Goal: Task Accomplishment & Management: Manage account settings

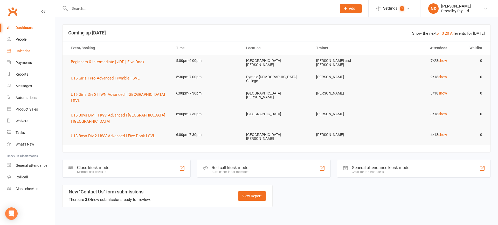
click at [24, 50] on div "Calendar" at bounding box center [23, 51] width 15 height 4
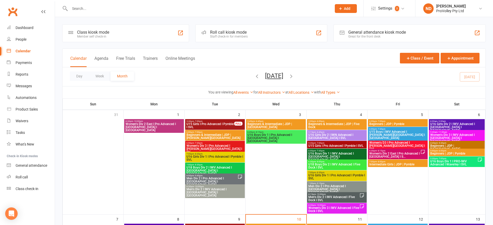
click at [254, 77] on icon "button" at bounding box center [257, 76] width 6 height 6
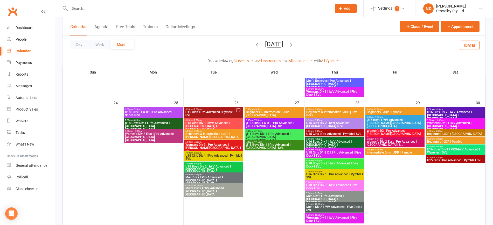
scroll to position [502, 0]
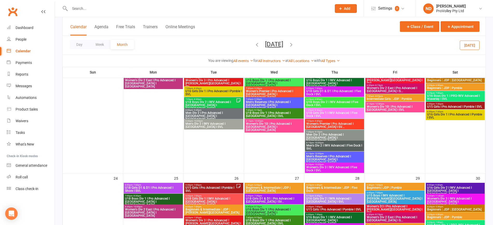
click at [269, 188] on span "Beginners & Intermediate | JDP | [GEOGRAPHIC_DATA]" at bounding box center [274, 189] width 57 height 6
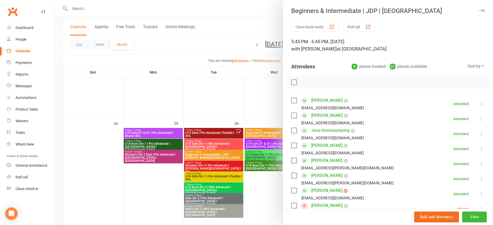
scroll to position [567, 0]
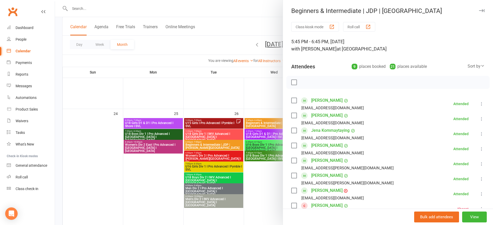
click at [220, 144] on div at bounding box center [274, 112] width 438 height 225
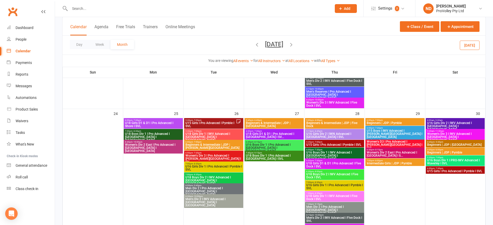
click at [220, 144] on span "Beginners & Intermediate | JDP | [PERSON_NAME][GEOGRAPHIC_DATA]" at bounding box center [213, 146] width 57 height 6
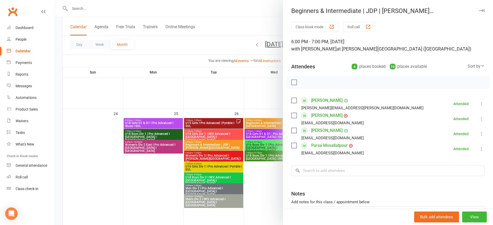
click at [159, 95] on div at bounding box center [274, 112] width 438 height 225
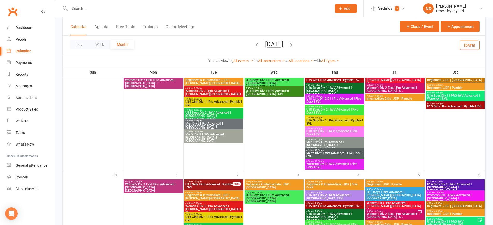
scroll to position [664, 0]
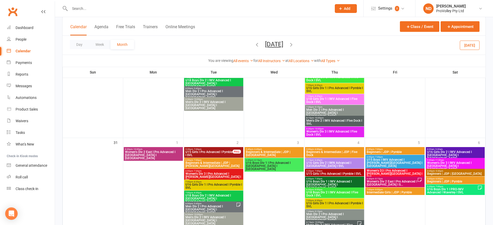
click at [226, 160] on span "6:00pm - 7:00pm" at bounding box center [213, 160] width 57 height 2
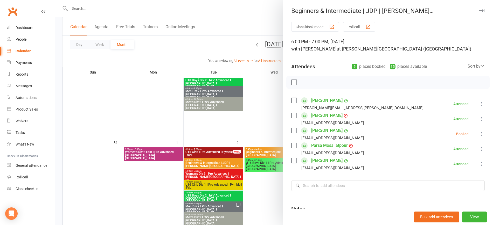
click at [468, 134] on li "[PERSON_NAME] [EMAIL_ADDRESS][DOMAIN_NAME] Booked More info Remove Check in Mar…" at bounding box center [387, 134] width 193 height 15
click at [479, 135] on icon at bounding box center [481, 133] width 5 height 5
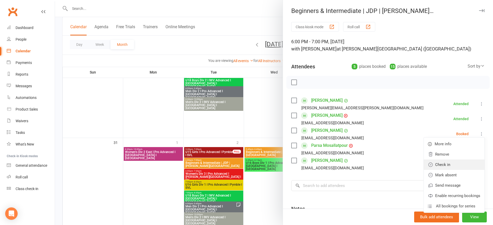
drag, startPoint x: 450, startPoint y: 164, endPoint x: 434, endPoint y: 162, distance: 16.0
click at [450, 164] on link "Check in" at bounding box center [454, 165] width 61 height 10
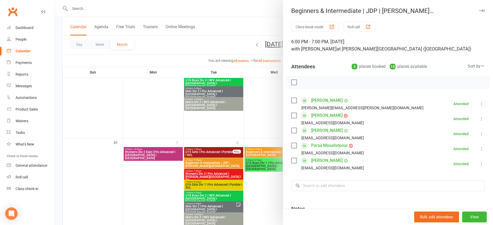
click at [140, 191] on div at bounding box center [274, 112] width 438 height 225
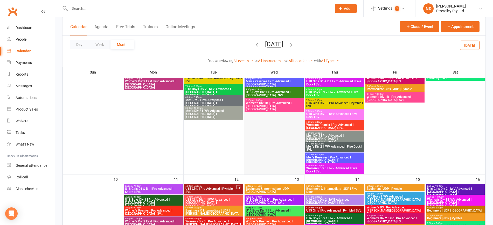
scroll to position [145, 0]
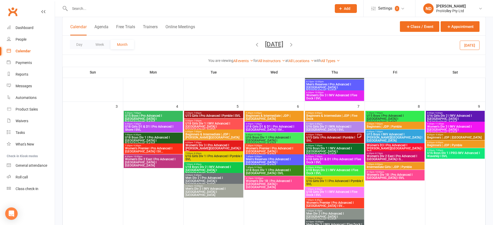
click at [270, 113] on span "5:45pm - 6:45pm" at bounding box center [274, 113] width 57 height 2
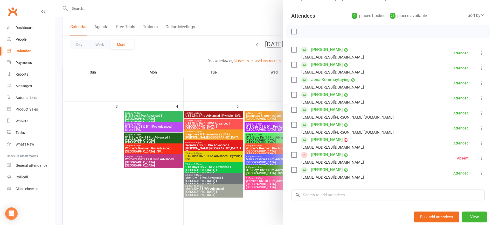
scroll to position [116, 0]
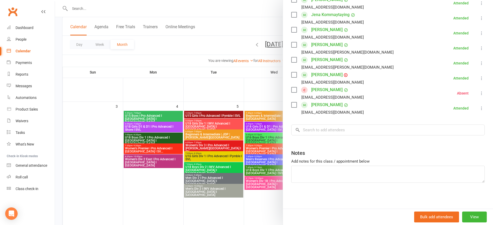
click at [228, 134] on div at bounding box center [274, 112] width 438 height 225
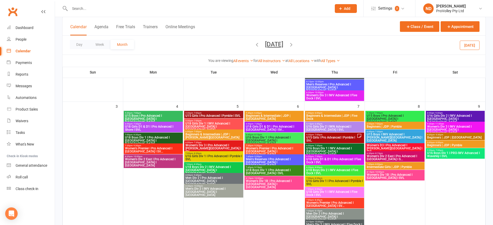
click at [228, 134] on span "Beginners & Intermediate | JDP | [PERSON_NAME][GEOGRAPHIC_DATA]" at bounding box center [213, 136] width 57 height 6
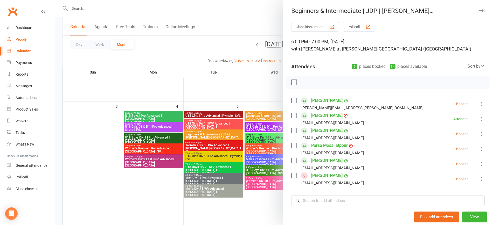
click at [30, 37] on link "People" at bounding box center [31, 40] width 48 height 12
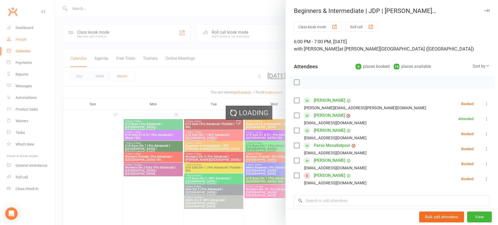
select select "100"
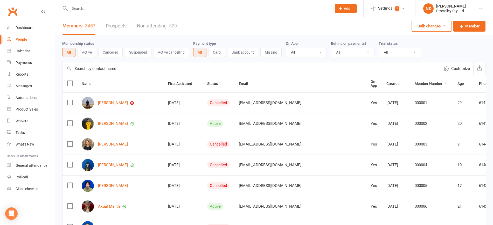
click at [136, 67] on input "text" at bounding box center [250, 68] width 377 height 12
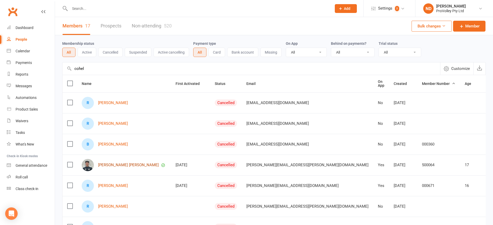
type input "cohel"
click at [123, 165] on link "[PERSON_NAME] [PERSON_NAME]" at bounding box center [128, 165] width 61 height 4
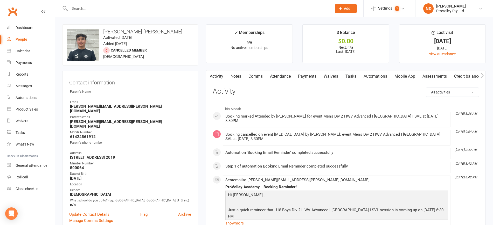
click at [310, 75] on link "Payments" at bounding box center [307, 77] width 26 height 12
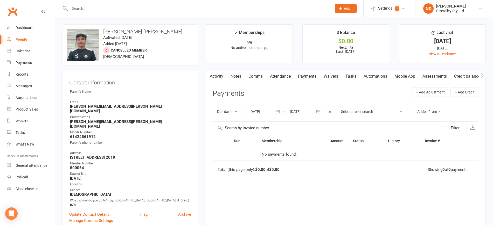
click at [277, 111] on icon "button" at bounding box center [278, 111] width 4 height 3
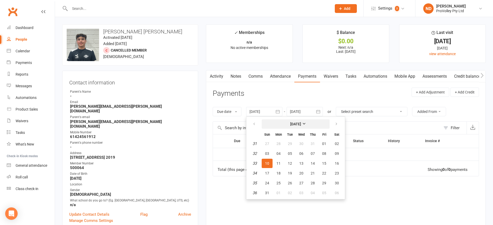
click at [301, 125] on strong "[DATE]" at bounding box center [295, 124] width 11 height 4
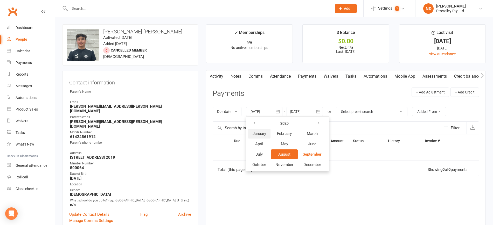
click at [262, 132] on span "January" at bounding box center [259, 133] width 13 height 5
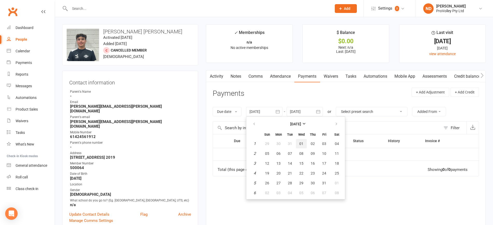
click at [300, 144] on button "01" at bounding box center [301, 143] width 11 height 9
type input "[DATE]"
